Goal: Task Accomplishment & Management: Use online tool/utility

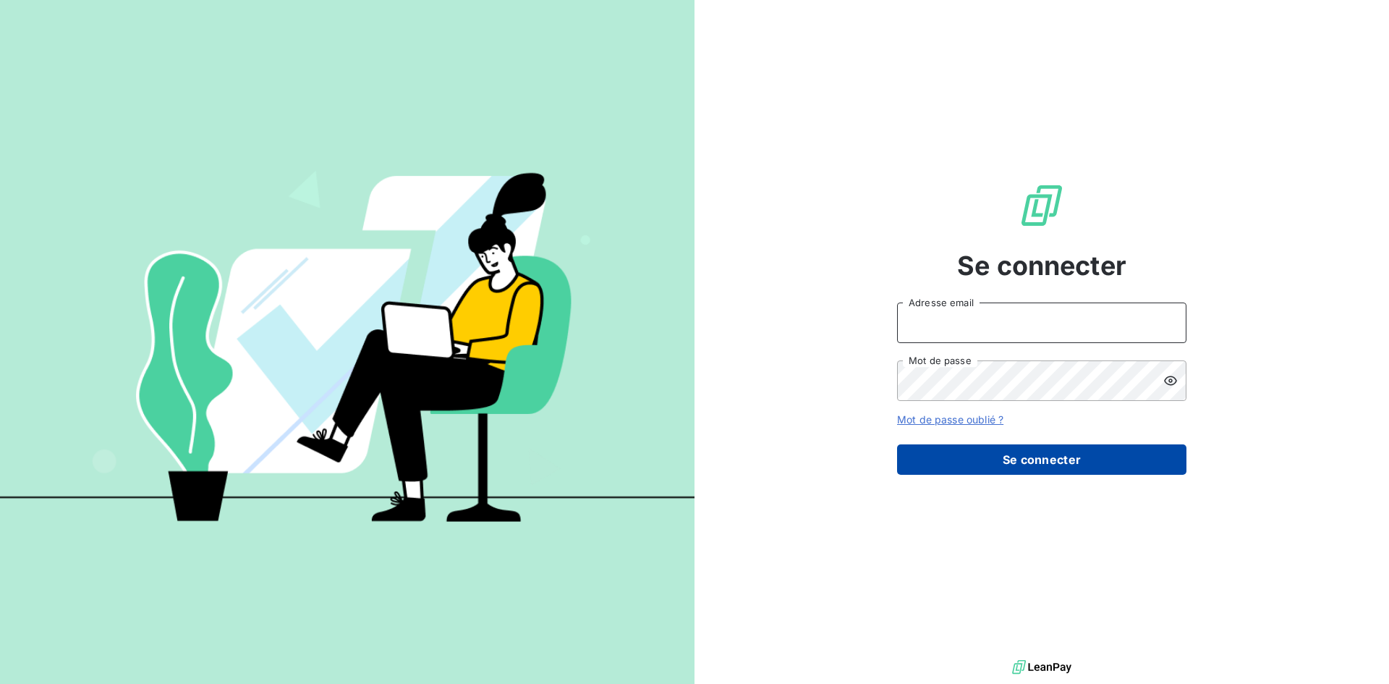
type input "[EMAIL_ADDRESS][DOMAIN_NAME]"
click at [1033, 462] on button "Se connecter" at bounding box center [1041, 459] width 289 height 30
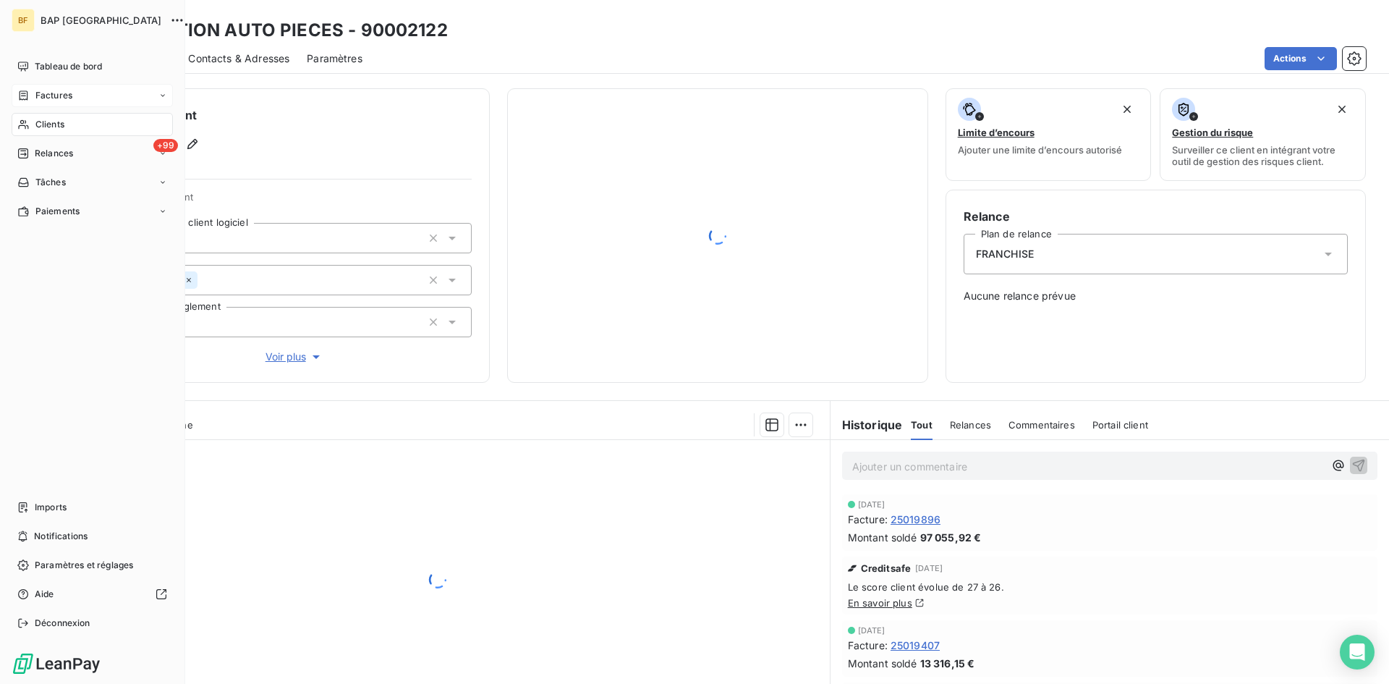
click at [43, 98] on div "BF BAP France Tableau de bord Factures Clients +99 Relances Tâches Paiements Im…" at bounding box center [694, 342] width 1389 height 684
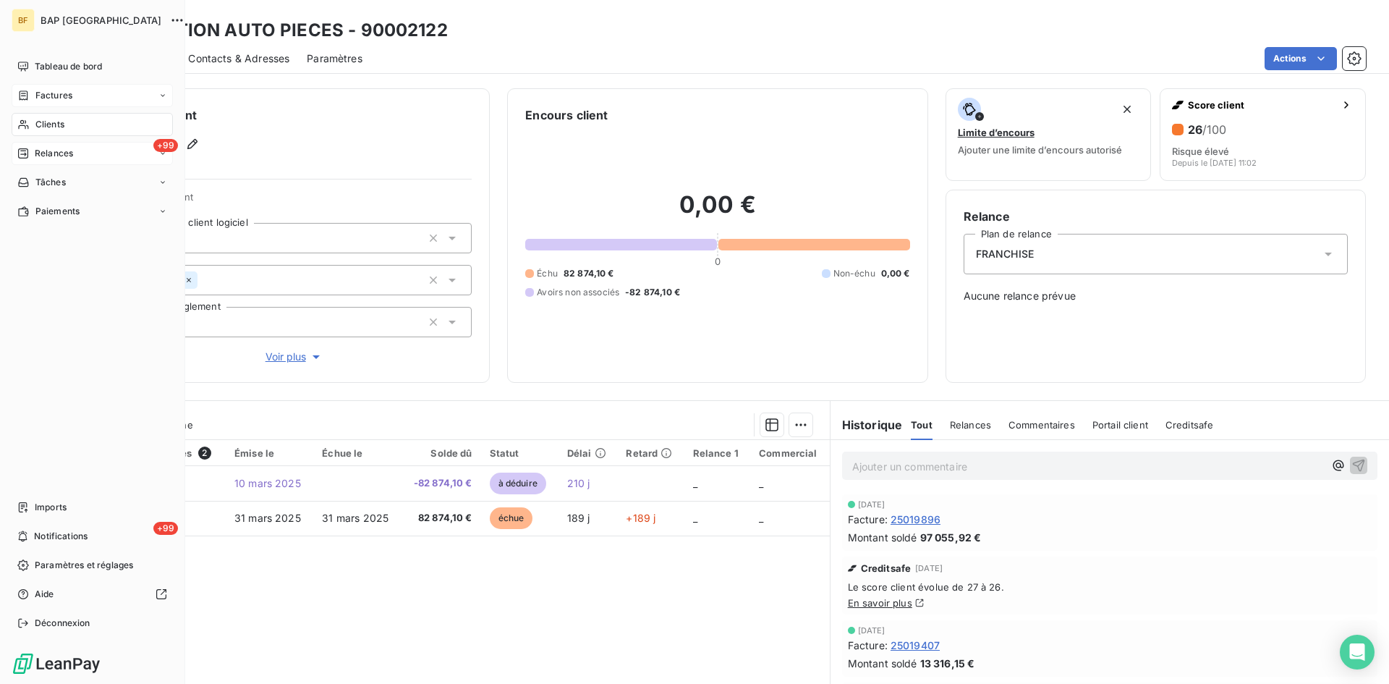
click at [56, 149] on span "Relances" at bounding box center [54, 153] width 38 height 13
click at [50, 125] on span "Clients" at bounding box center [49, 124] width 29 height 13
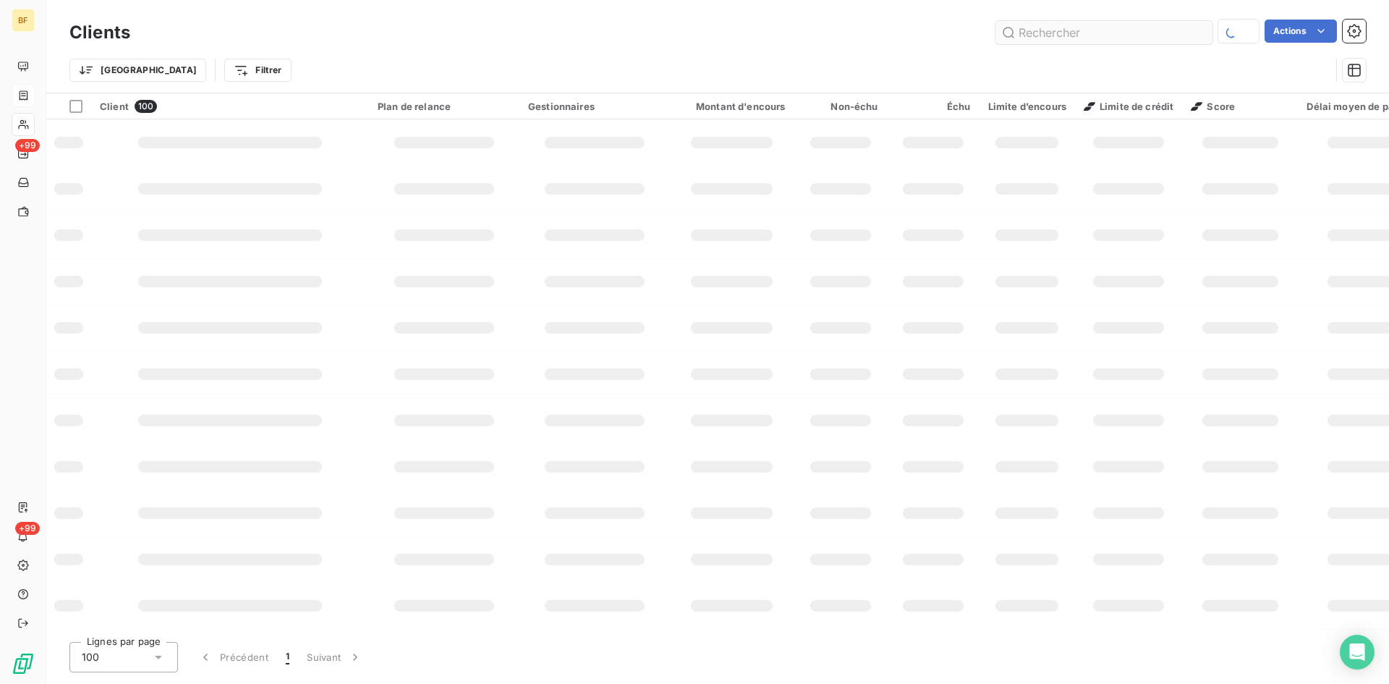
click at [1062, 42] on input "text" at bounding box center [1104, 32] width 217 height 23
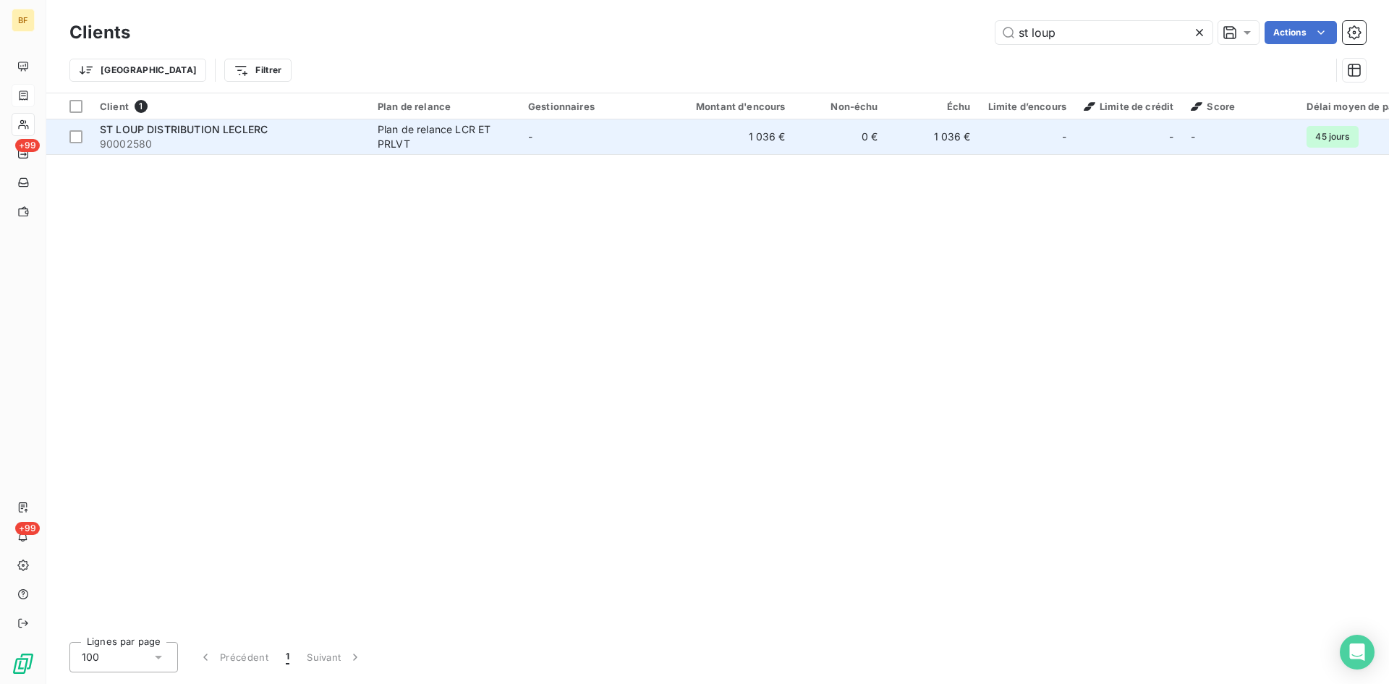
type input "st loup"
click at [223, 132] on span "ST LOUP DISTRIBUTION LECLERC" at bounding box center [184, 129] width 168 height 12
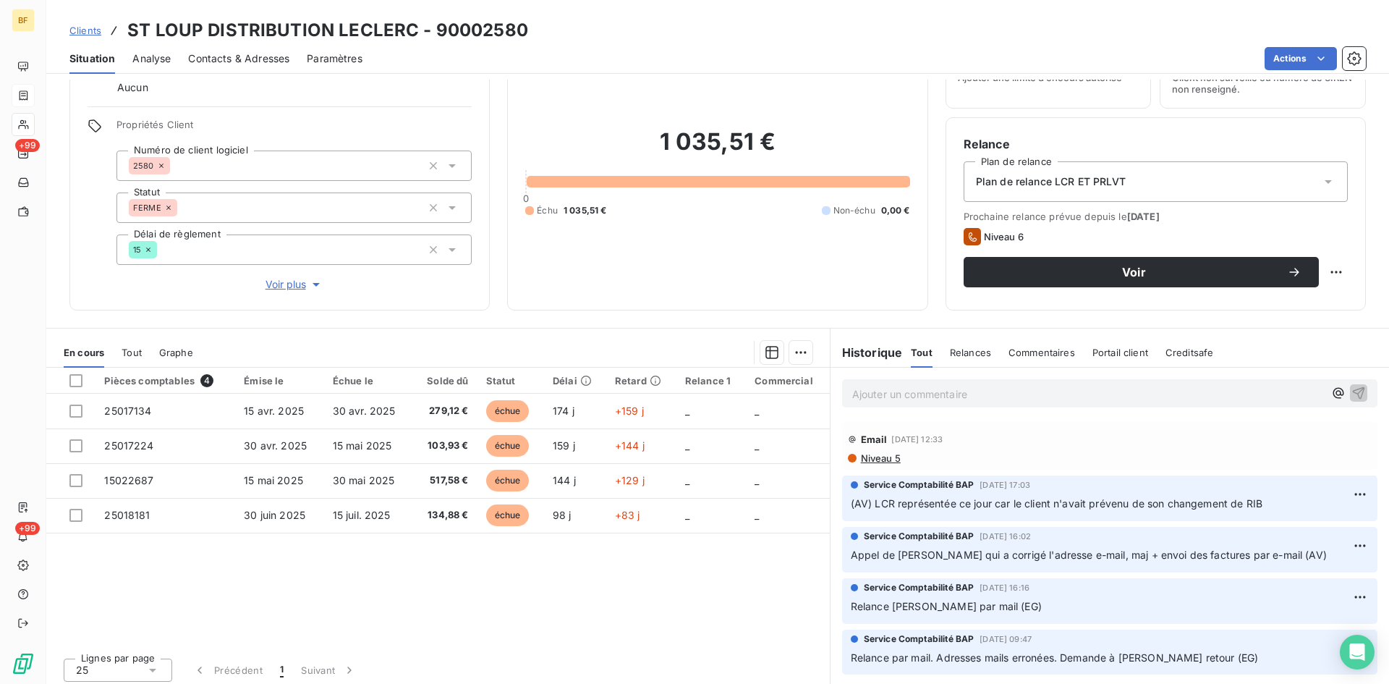
scroll to position [78, 0]
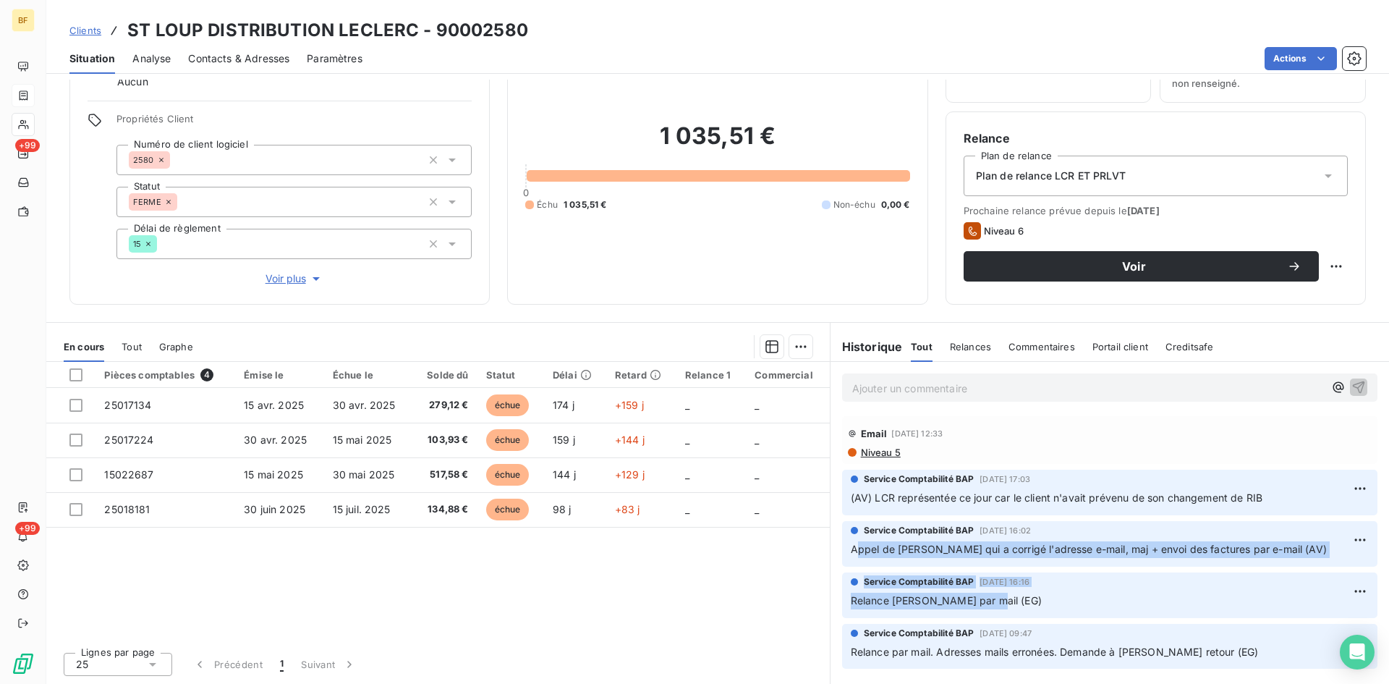
drag, startPoint x: 854, startPoint y: 547, endPoint x: 1302, endPoint y: 609, distance: 452.2
click at [1302, 609] on div "Email [DATE] 12:33 Niveau 5 Service Comptabilité BAP [DATE] 17:03 (AV) LCR repr…" at bounding box center [1110, 542] width 559 height 259
click at [1289, 606] on p "Relance [PERSON_NAME] par mail (EG)" at bounding box center [1110, 601] width 518 height 17
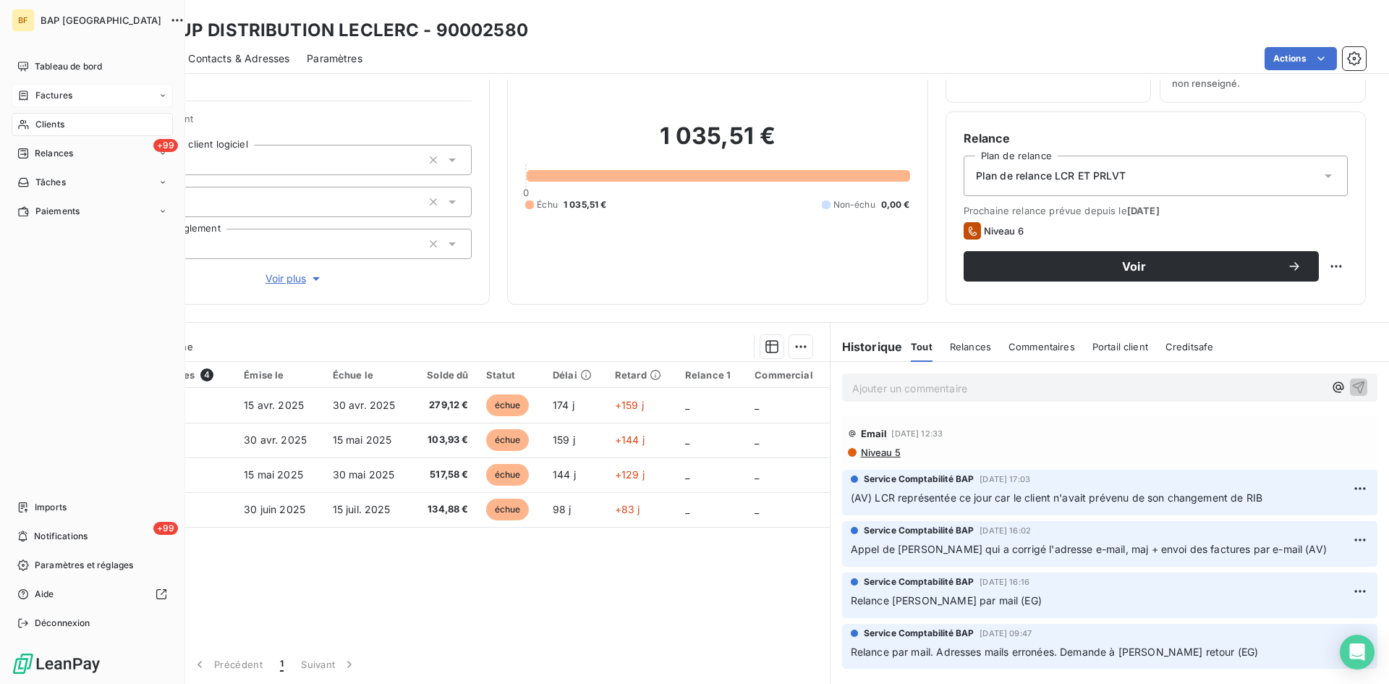
click at [61, 122] on span "Clients" at bounding box center [49, 124] width 29 height 13
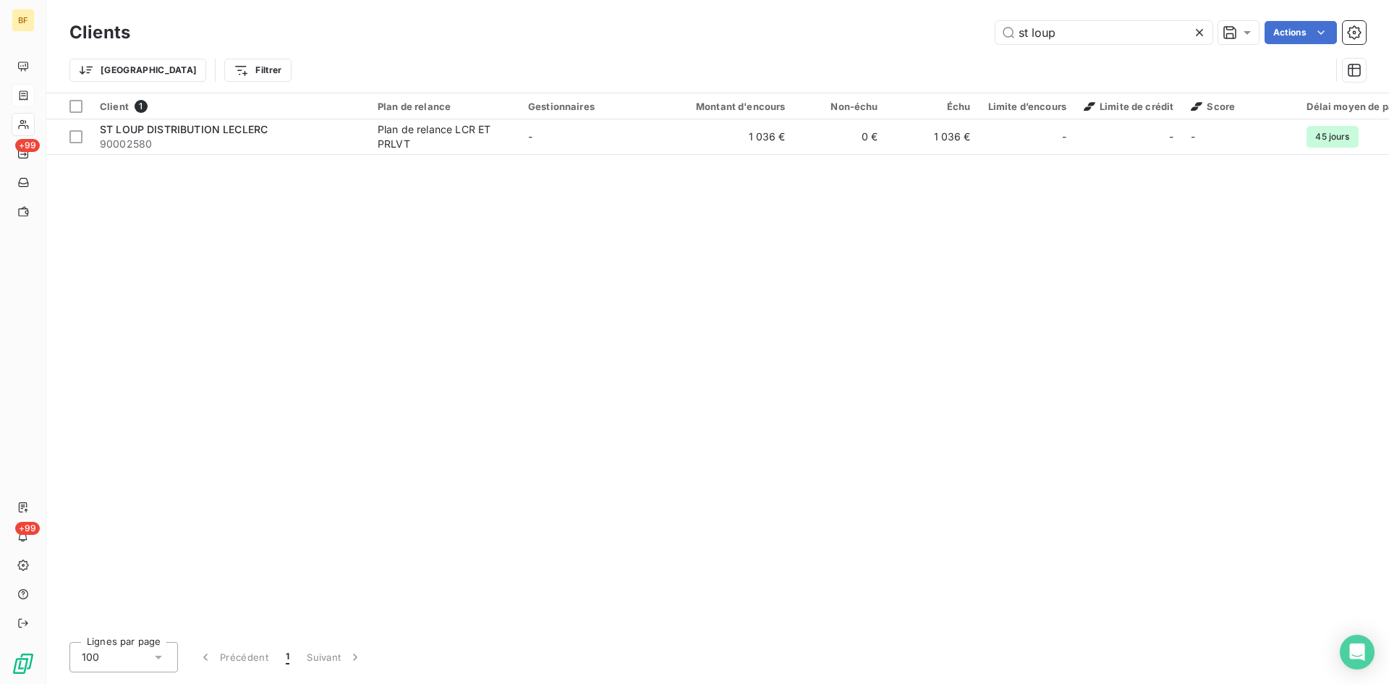
drag, startPoint x: 1077, startPoint y: 29, endPoint x: 864, endPoint y: 11, distance: 213.5
click at [865, 11] on div "Clients st loup Actions Trier Filtrer" at bounding box center [717, 46] width 1343 height 93
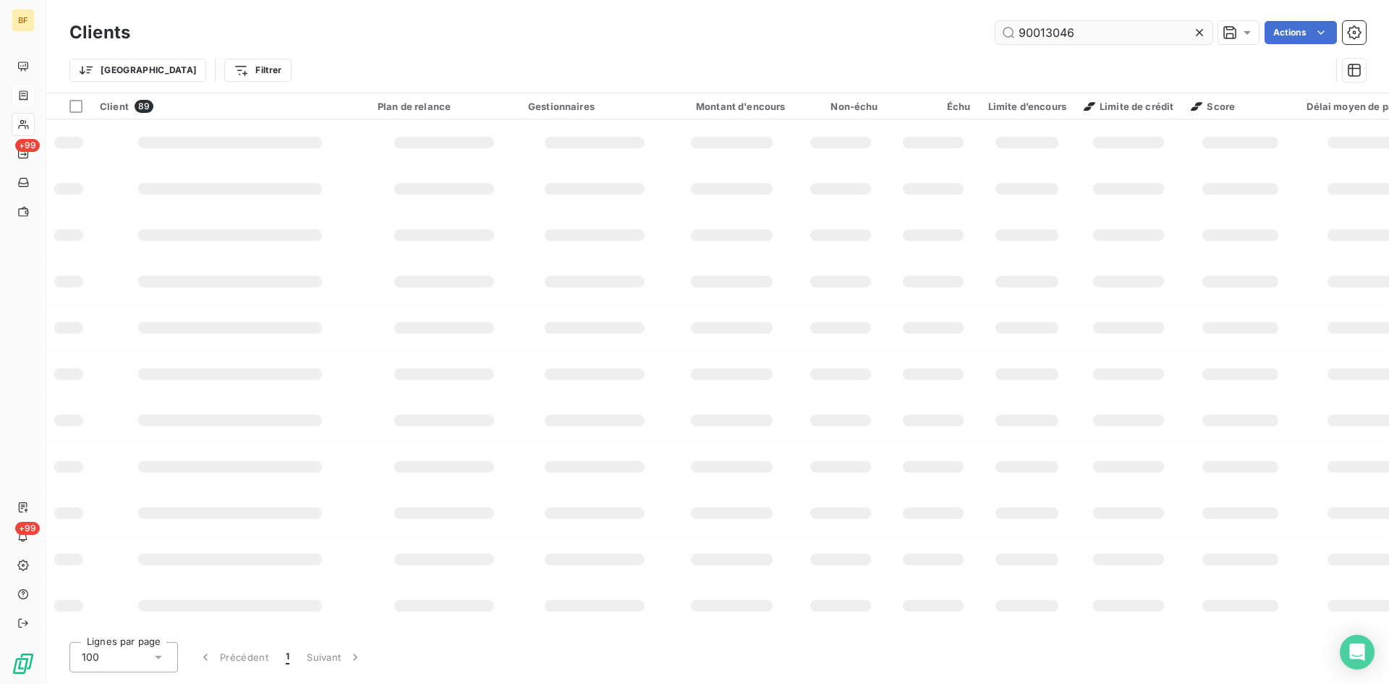
type input "90013046"
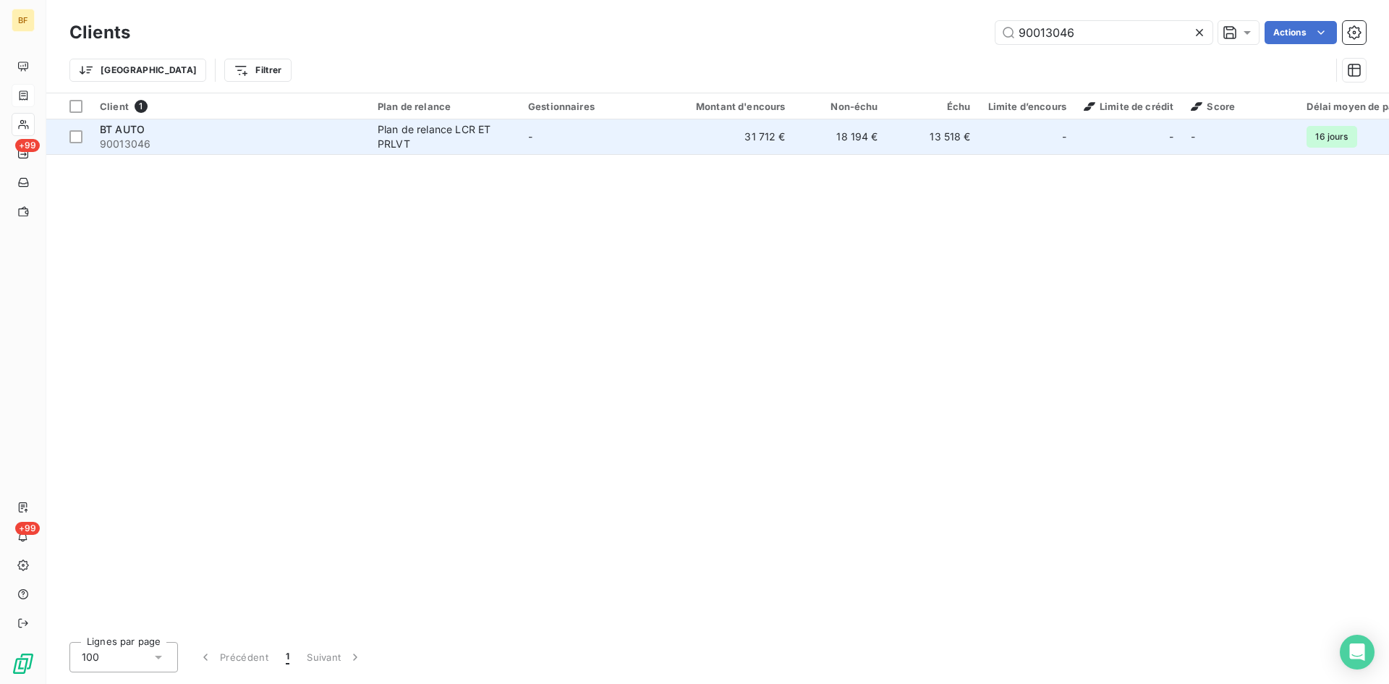
click at [228, 141] on span "90013046" at bounding box center [230, 144] width 260 height 14
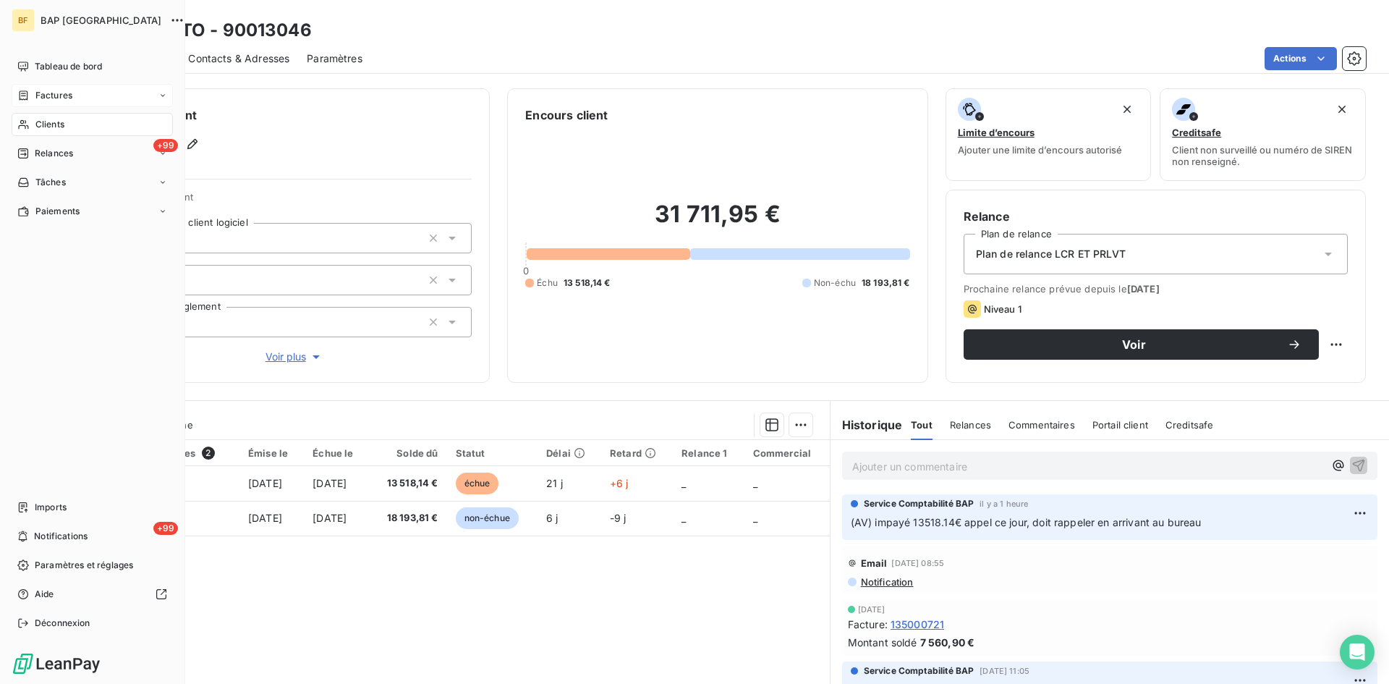
click at [39, 125] on span "Clients" at bounding box center [49, 124] width 29 height 13
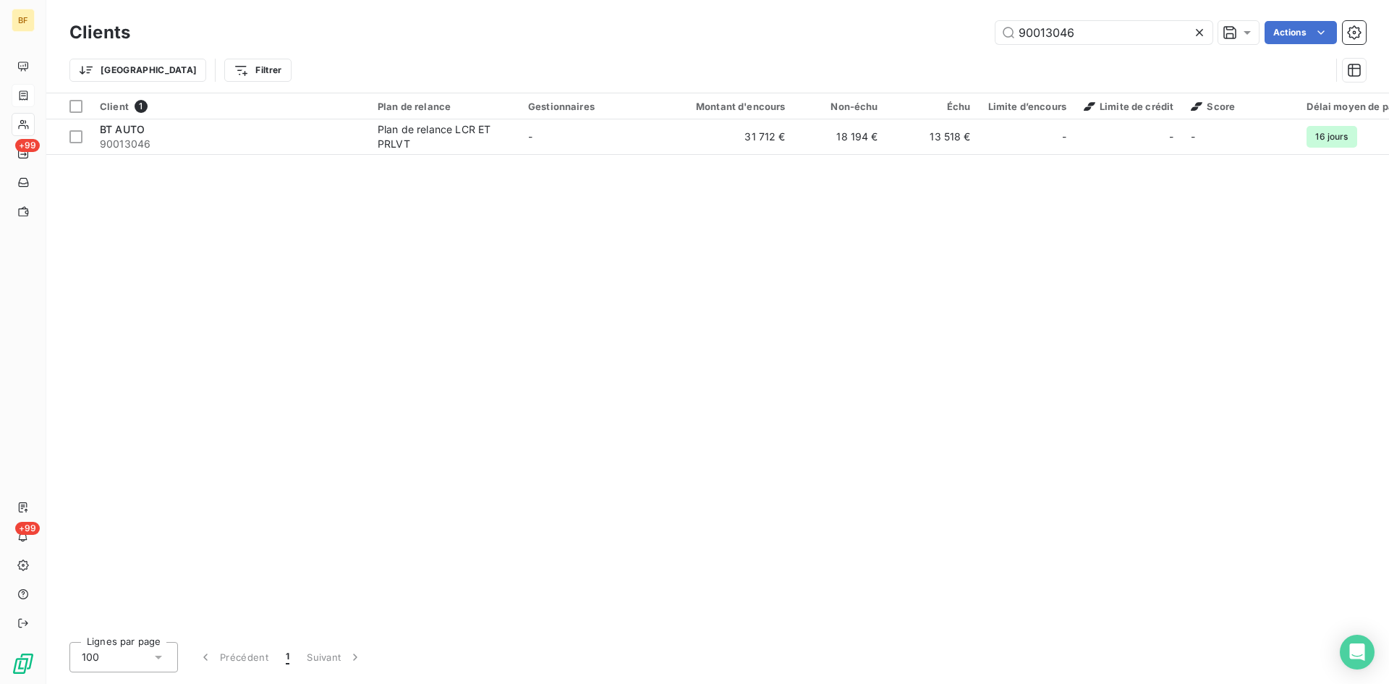
drag, startPoint x: 1118, startPoint y: 36, endPoint x: 797, endPoint y: 17, distance: 321.1
click at [799, 17] on div "Clients 90013046 Actions" at bounding box center [717, 32] width 1297 height 30
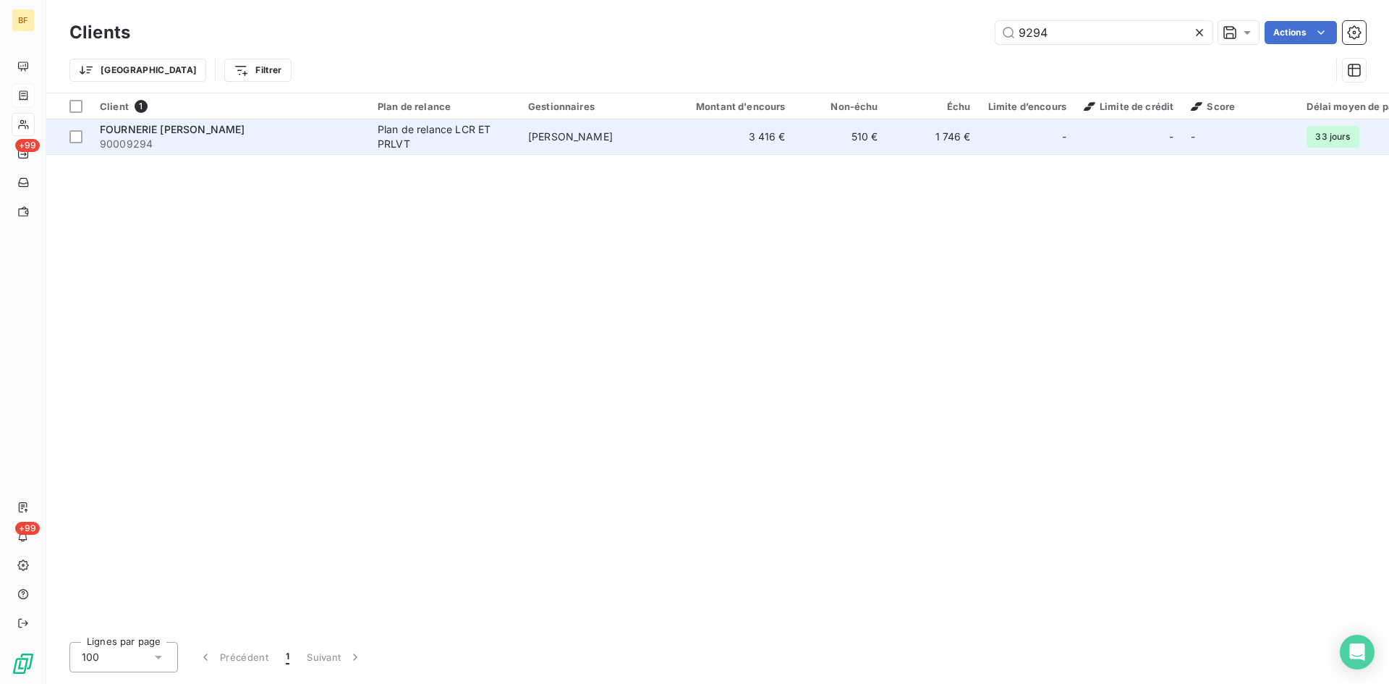
type input "9294"
click at [237, 132] on span "FOURNERIE [PERSON_NAME]" at bounding box center [172, 129] width 145 height 12
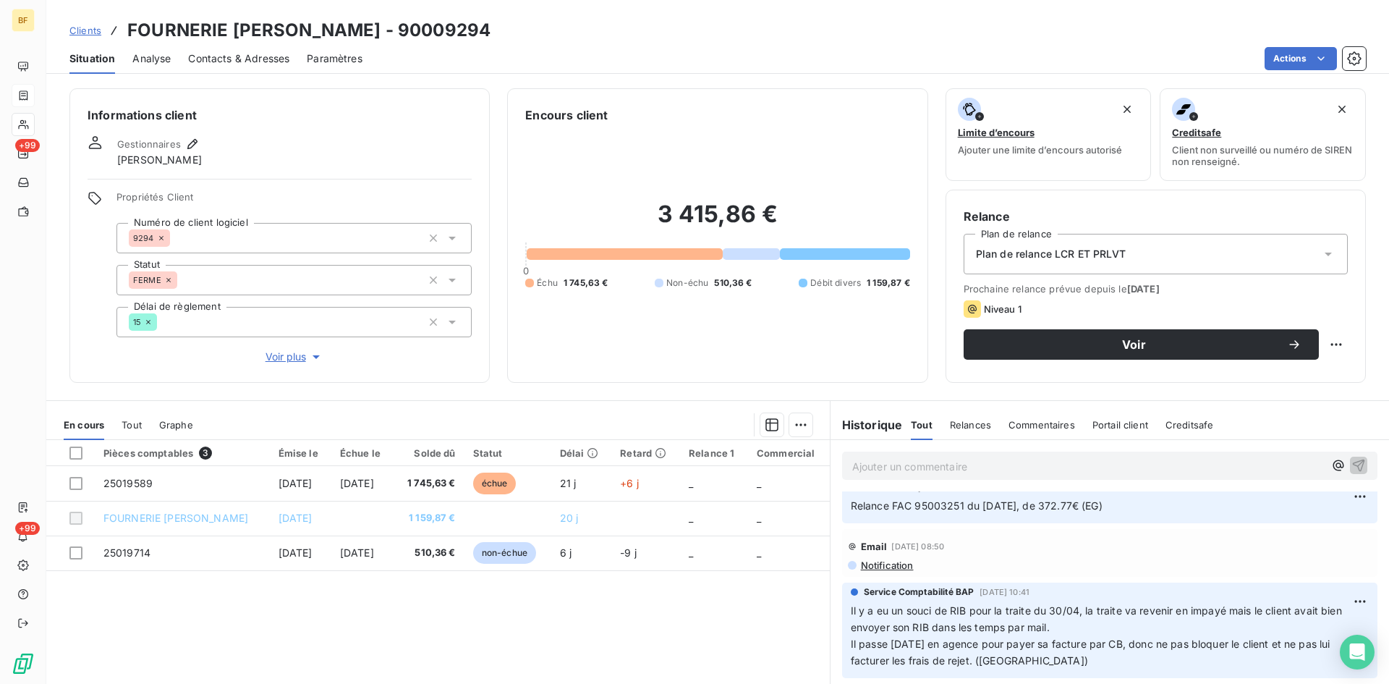
scroll to position [659, 0]
